Goal: Transaction & Acquisition: Purchase product/service

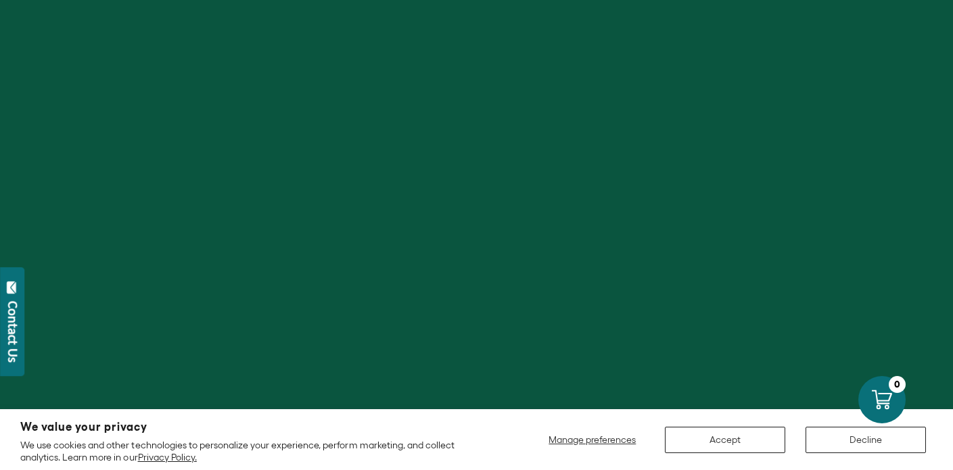
scroll to position [74, 0]
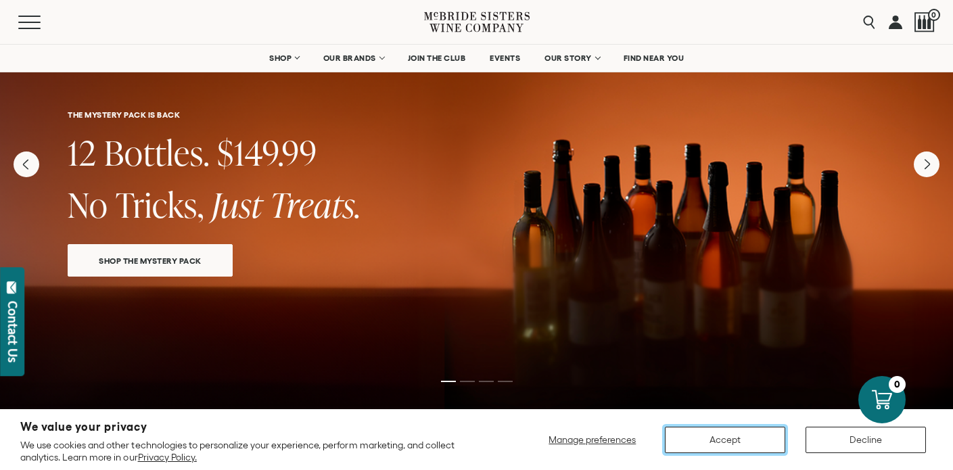
click at [713, 436] on button "Accept" at bounding box center [725, 440] width 120 height 26
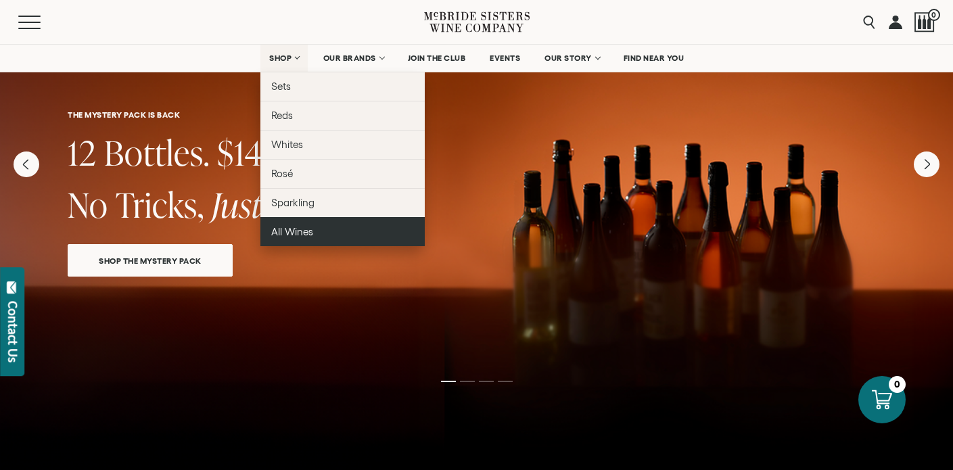
click at [294, 225] on link "All Wines" at bounding box center [342, 231] width 164 height 29
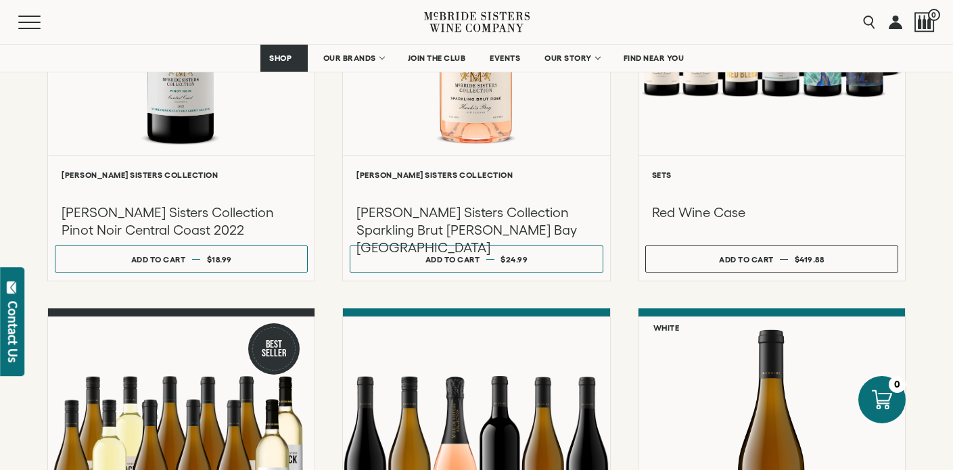
scroll to position [821, 0]
